Goal: Task Accomplishment & Management: Manage account settings

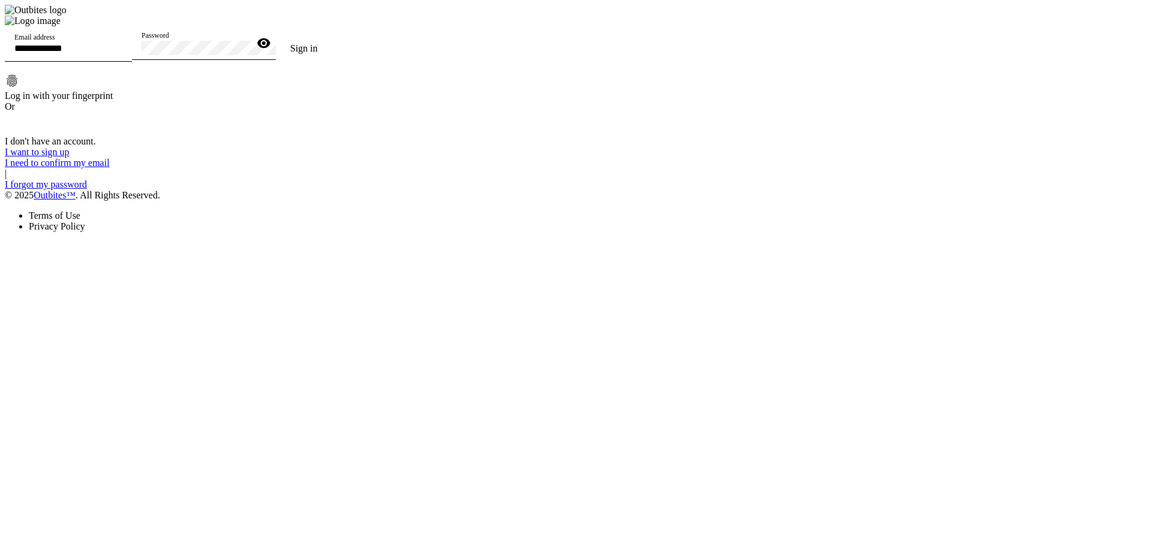
click at [122, 53] on input "Email address" at bounding box center [68, 48] width 108 height 10
type input "**********"
click at [249, 60] on div "Password" at bounding box center [195, 43] width 108 height 34
click at [276, 37] on button "Sign in" at bounding box center [304, 49] width 56 height 24
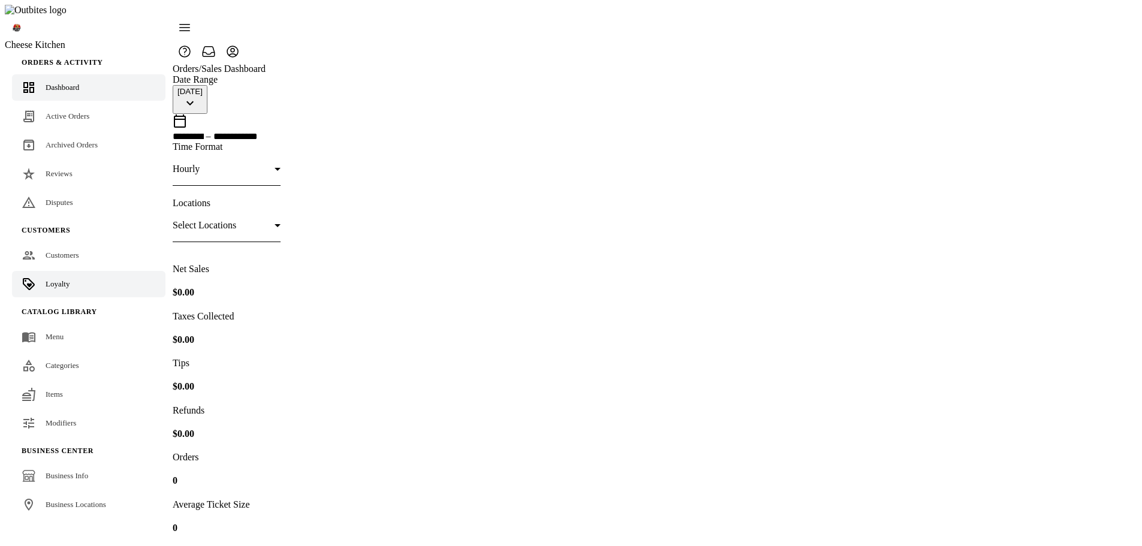
click at [70, 271] on link "Loyalty" at bounding box center [88, 284] width 153 height 26
click at [47, 249] on div "Customers" at bounding box center [63, 255] width 34 height 12
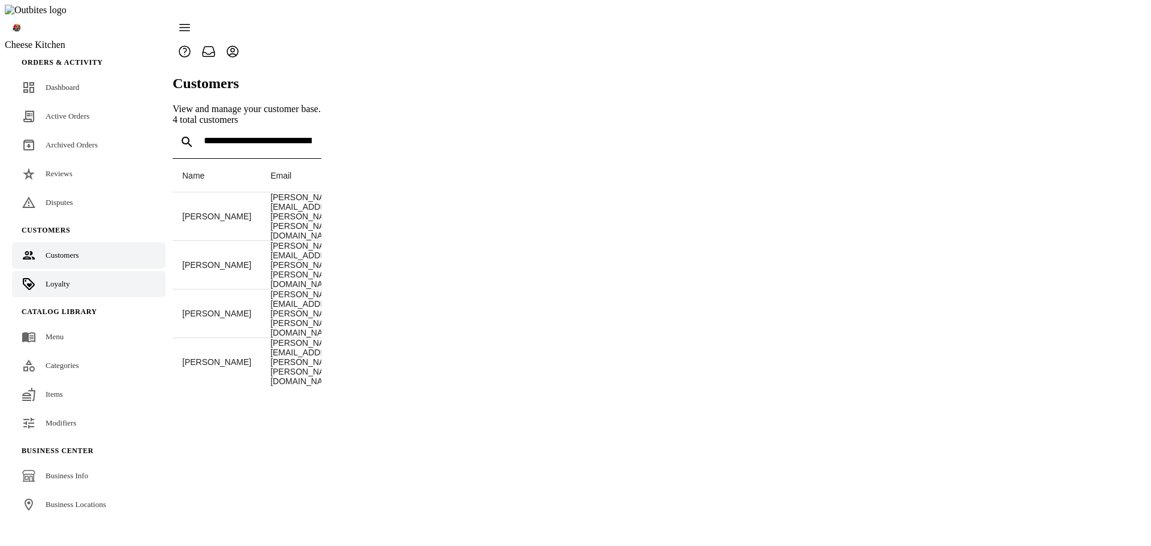
click at [61, 279] on span "Loyalty" at bounding box center [58, 283] width 24 height 9
click at [10, 21] on button "Close" at bounding box center [5, 19] width 10 height 4
click at [76, 271] on link "Loyalty" at bounding box center [88, 284] width 153 height 26
drag, startPoint x: 50, startPoint y: 266, endPoint x: 69, endPoint y: 262, distance: 19.5
click at [50, 279] on span "Loyalty" at bounding box center [58, 283] width 24 height 9
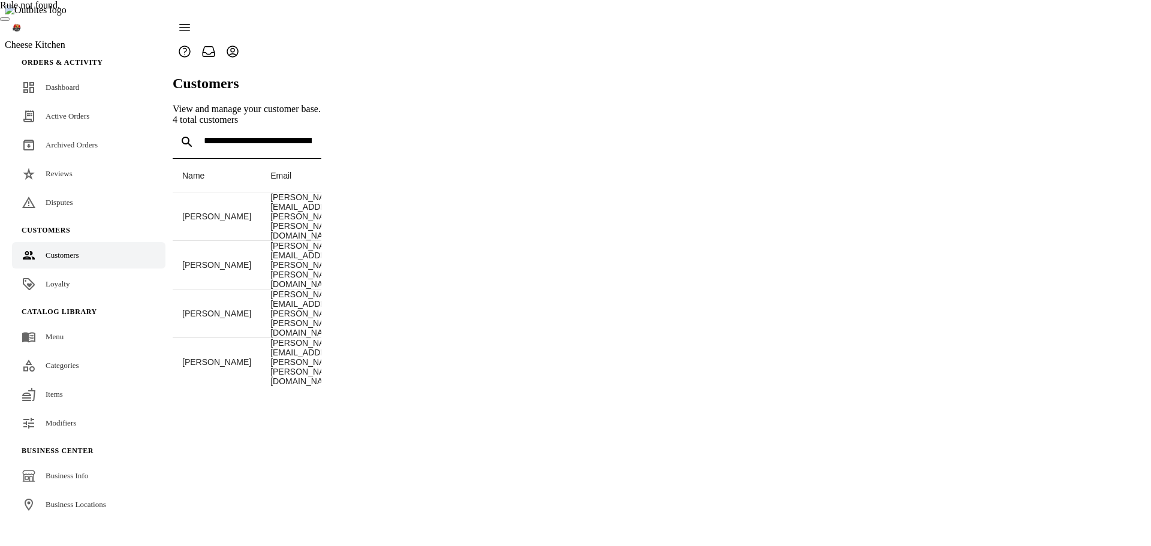
click at [321, 408] on cdk-virtual-scroll-viewport "Name Email Phone Spent Tipped Last Visit Visits Joseph Garza joseph.scott.garza…" at bounding box center [247, 309] width 149 height 300
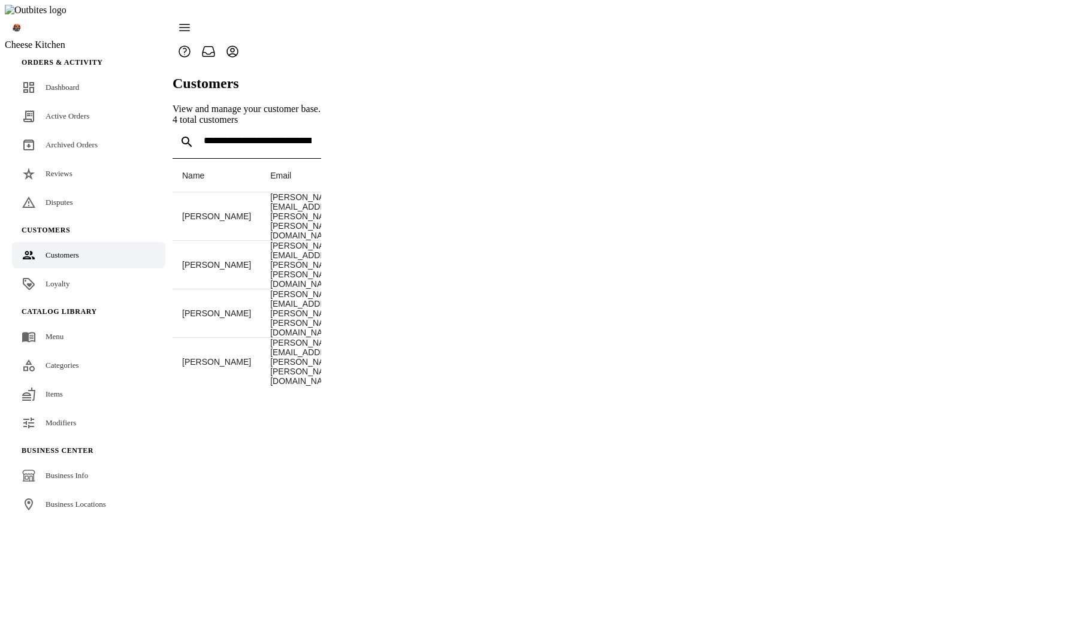
click at [450, 289] on td "+1 737-346-4480" at bounding box center [402, 313] width 95 height 49
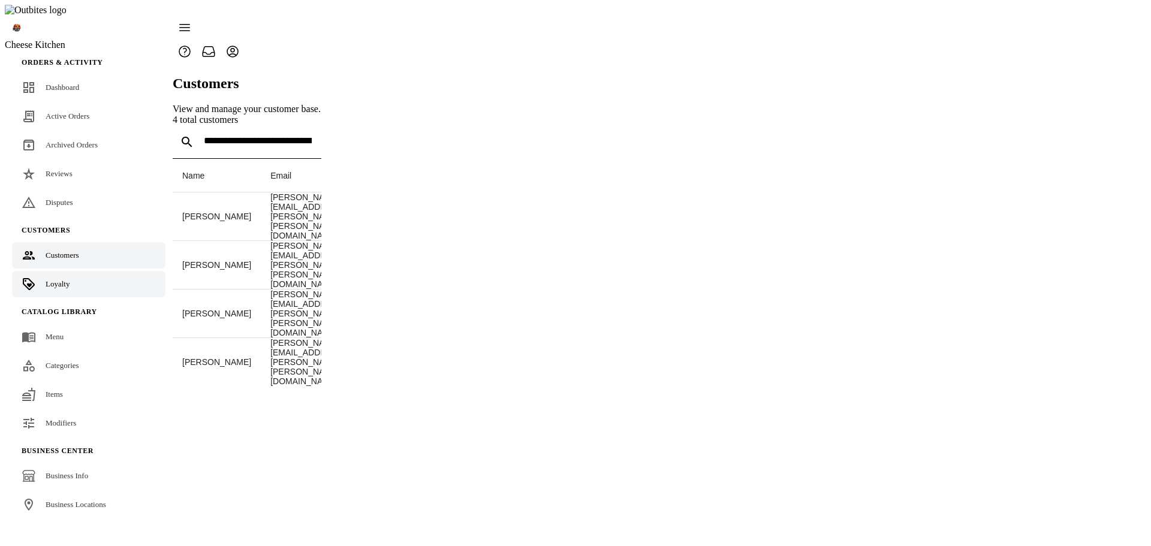
click at [52, 279] on span "Loyalty" at bounding box center [58, 283] width 24 height 9
click at [38, 271] on link "Loyalty" at bounding box center [88, 284] width 153 height 26
click at [65, 279] on span "Loyalty" at bounding box center [58, 283] width 24 height 9
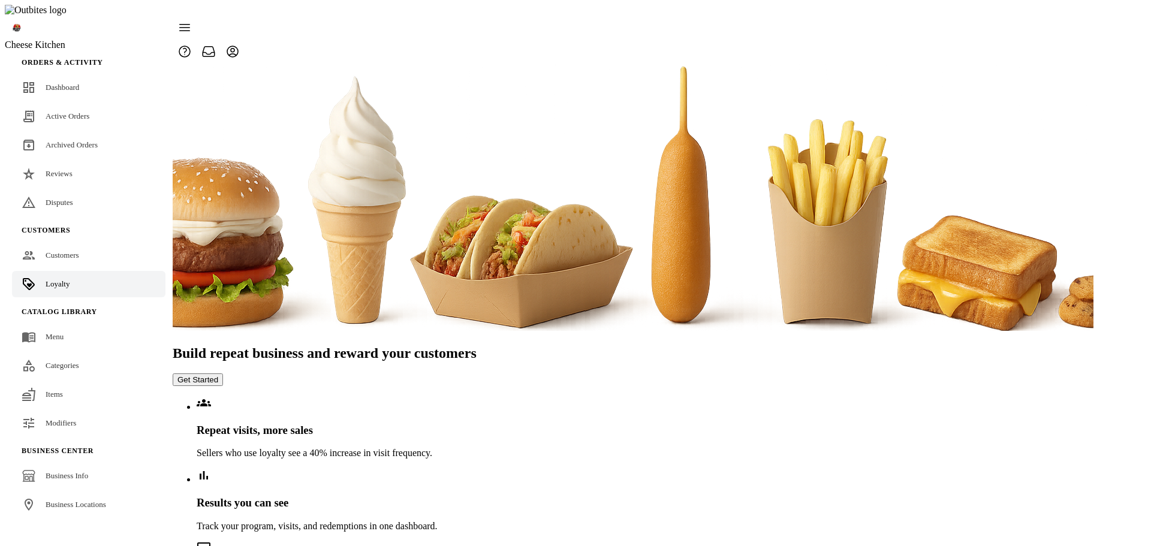
click at [49, 279] on span "Loyalty" at bounding box center [58, 283] width 24 height 9
click at [1078, 343] on div "Build repeat business and reward your customers Get Started Repeat visits, more…" at bounding box center [633, 334] width 921 height 541
click at [1081, 350] on div "Build repeat business and reward your customers Get Started Repeat visits, more…" at bounding box center [633, 334] width 921 height 541
click at [805, 345] on section "Build repeat business and reward your customers Get Started Repeat visits, more…" at bounding box center [633, 474] width 921 height 259
